Goal: Transaction & Acquisition: Obtain resource

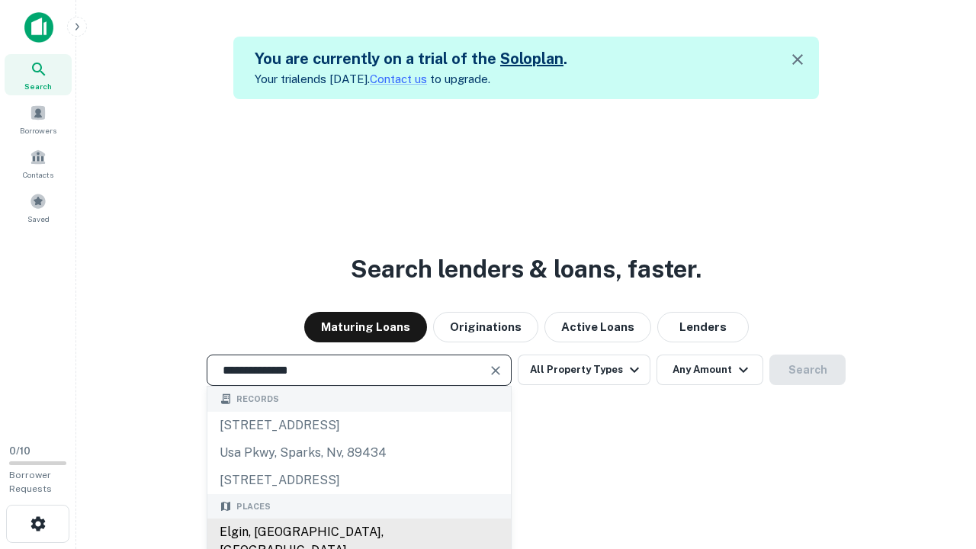
click at [358, 532] on div "Elgin, [GEOGRAPHIC_DATA], [GEOGRAPHIC_DATA]" at bounding box center [358, 541] width 303 height 46
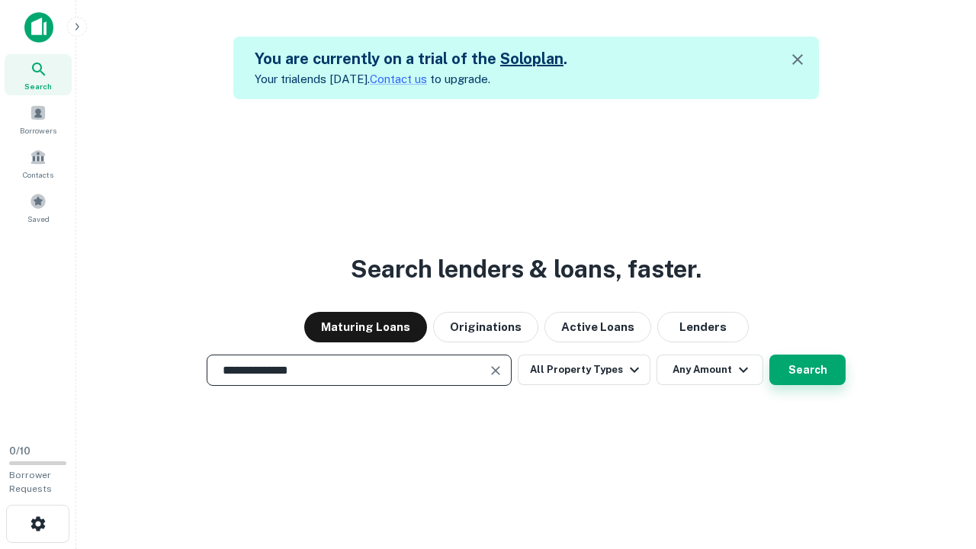
type input "**********"
click at [807, 370] on button "Search" at bounding box center [807, 370] width 76 height 30
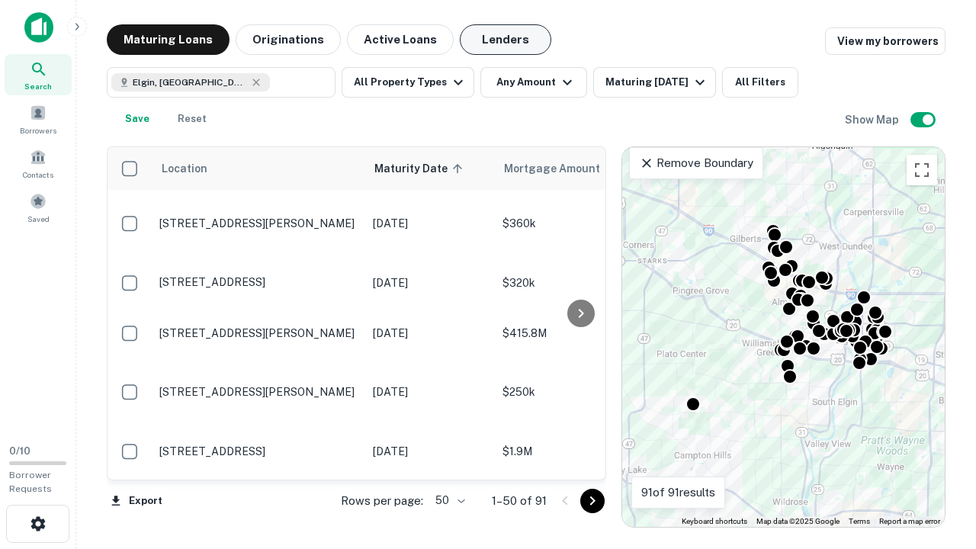
click at [506, 40] on button "Lenders" at bounding box center [505, 39] width 91 height 30
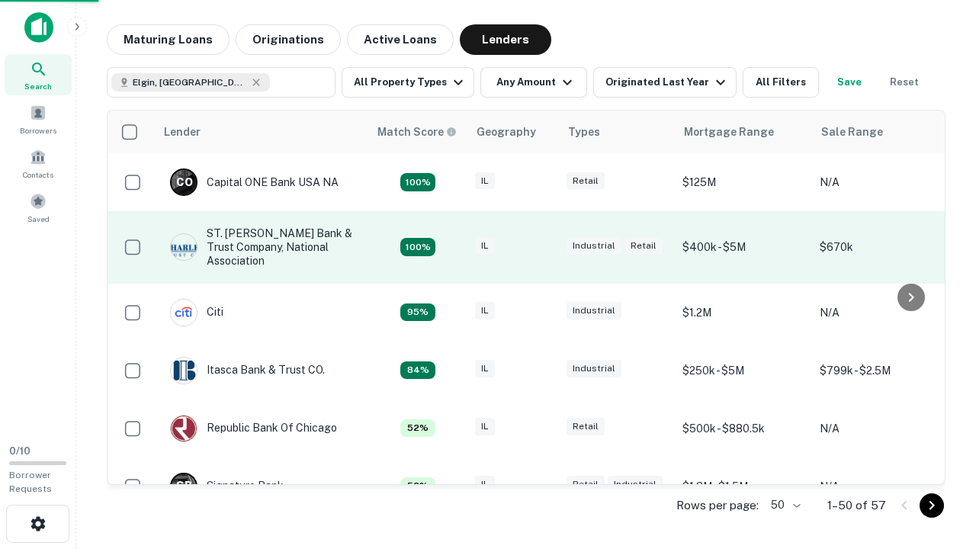
click at [541, 247] on div "IL" at bounding box center [513, 247] width 76 height 21
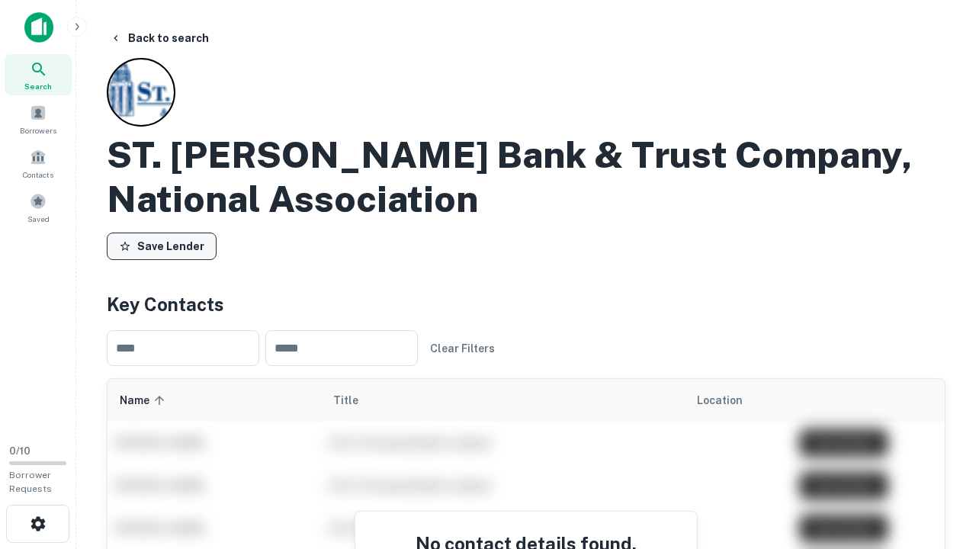
click at [162, 246] on button "Save Lender" at bounding box center [162, 246] width 110 height 27
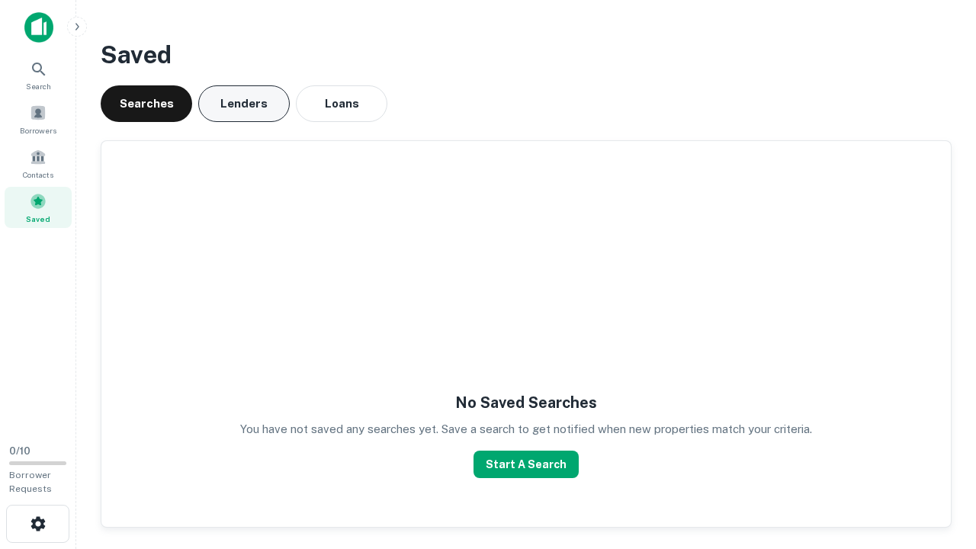
click at [244, 104] on button "Lenders" at bounding box center [243, 103] width 91 height 37
